Goal: Navigation & Orientation: Find specific page/section

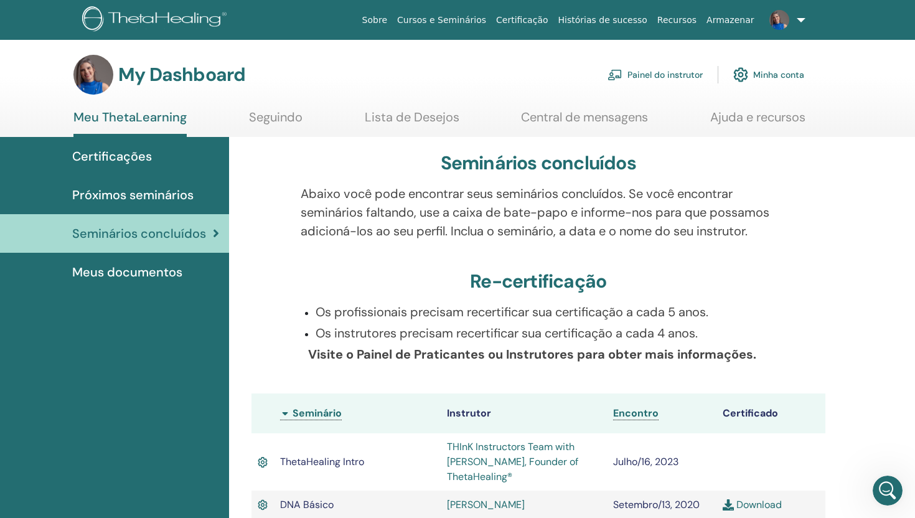
click at [634, 75] on link "Painel do instrutor" at bounding box center [654, 74] width 95 height 27
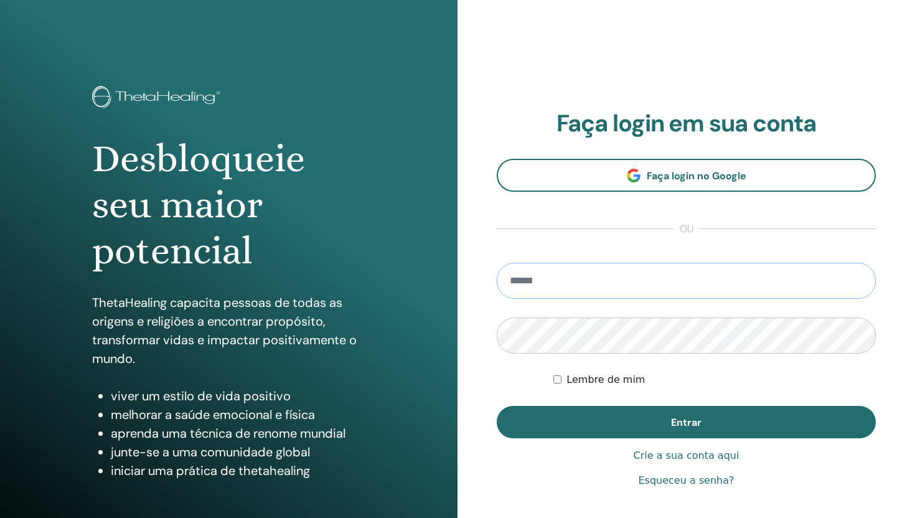
type input "**********"
click at [660, 440] on div "**********" at bounding box center [686, 299] width 379 height 379
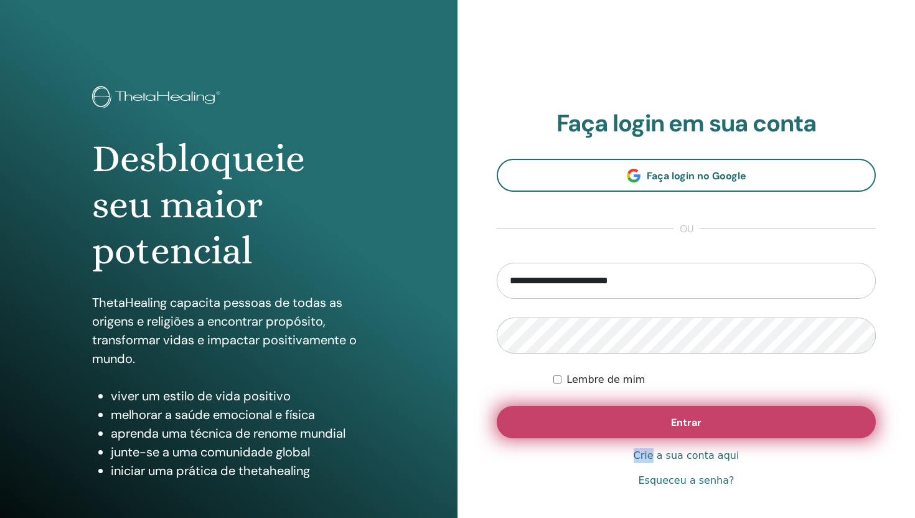
click at [660, 434] on button "Entrar" at bounding box center [686, 422] width 379 height 32
